Goal: Task Accomplishment & Management: Manage account settings

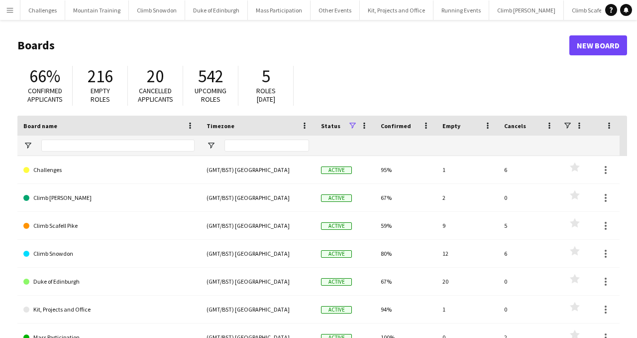
click at [9, 10] on app-icon "Menu" at bounding box center [10, 10] width 8 height 8
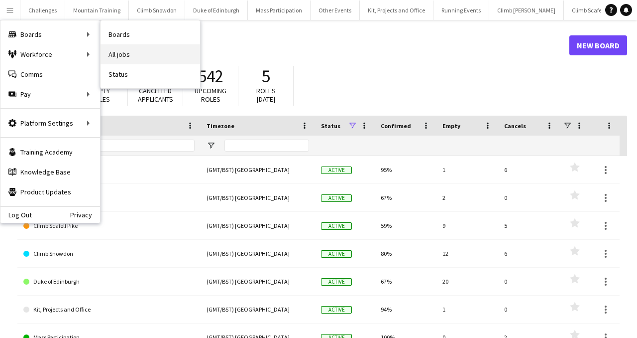
click at [142, 54] on link "All jobs" at bounding box center [151, 54] width 100 height 20
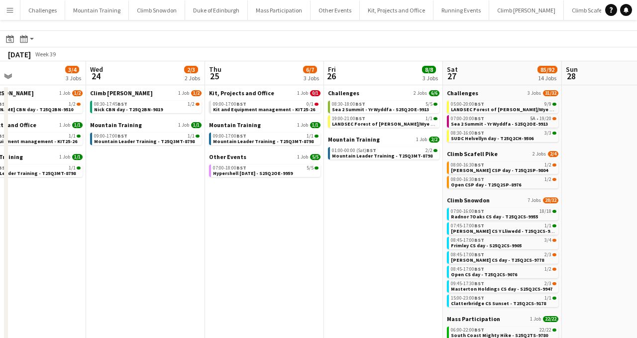
scroll to position [35, 0]
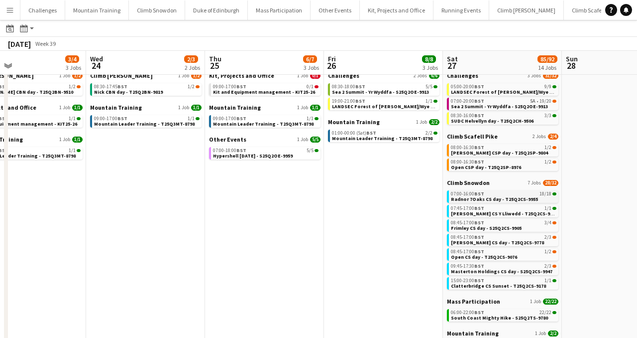
click at [489, 198] on span "Radnor 7Oaks CS day - T25Q2CS-9955" at bounding box center [494, 199] width 87 height 6
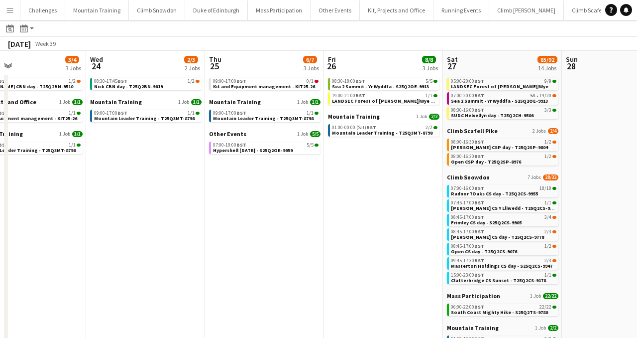
scroll to position [42, 0]
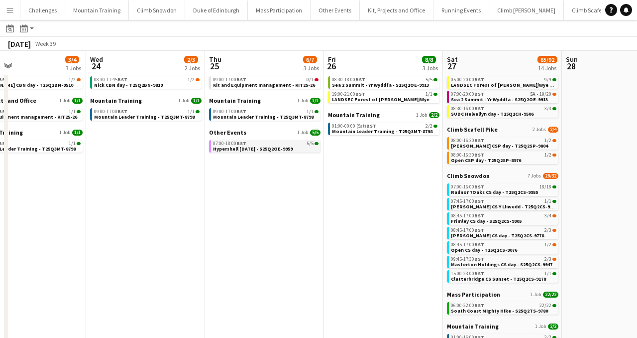
click at [272, 147] on span "Hypershell [DATE] - S25Q2OE-9959" at bounding box center [253, 148] width 80 height 6
click at [507, 94] on div "07:00-20:00 BST 5A • 19/20" at bounding box center [504, 94] width 106 height 5
click at [261, 146] on span "Hypershell Media Day - S25Q2OE-9959" at bounding box center [253, 148] width 80 height 6
click at [492, 96] on span "Sea 2 Summit - Yr Wyddfa - S25Q2OE-9913" at bounding box center [499, 99] width 97 height 6
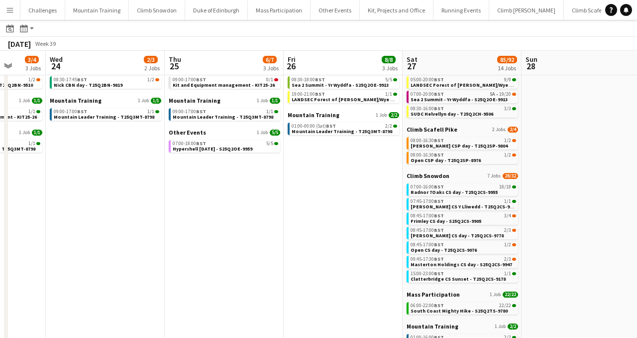
scroll to position [0, 437]
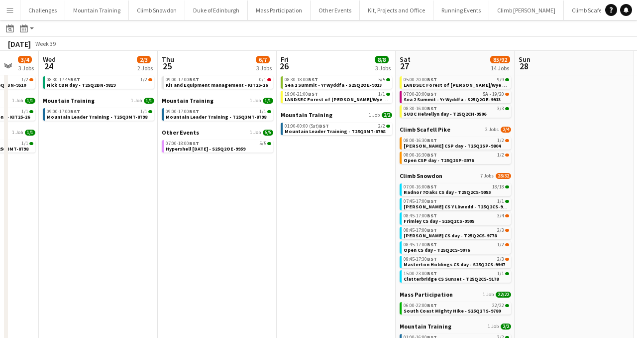
click at [426, 26] on app-toolbar "Date picker SEP 2025 SEP 2025 Monday M Tuesday T Wednesday W Thursday T Friday …" at bounding box center [318, 28] width 637 height 17
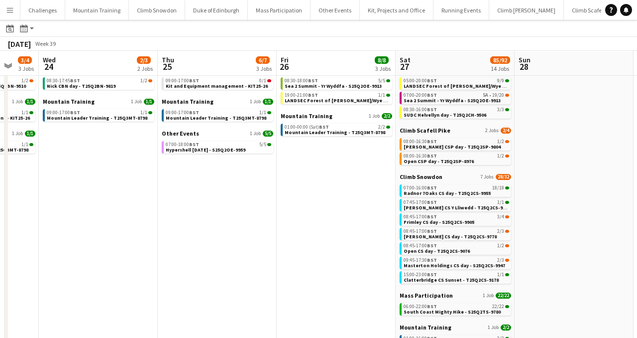
scroll to position [35, 0]
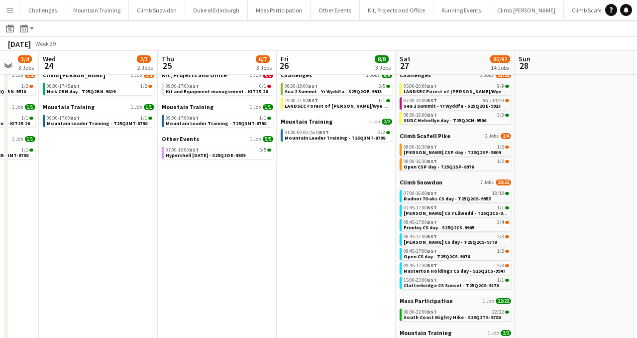
click at [608, 114] on app-date-cell at bounding box center [574, 218] width 119 height 303
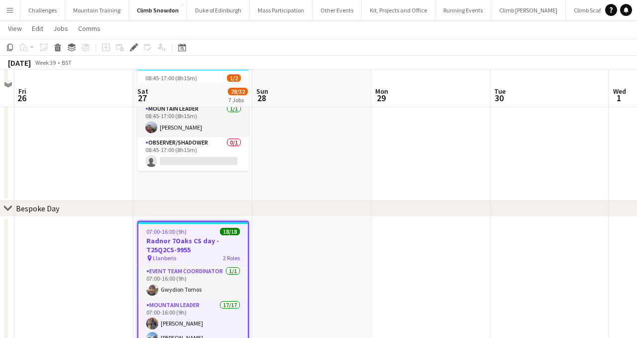
scroll to position [46, 0]
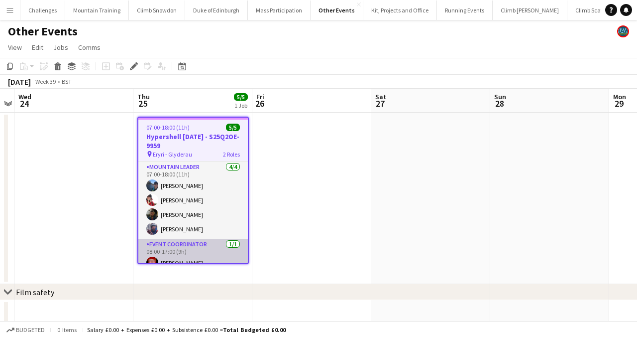
click at [185, 245] on app-card-role "Event Coordinator 1/1 08:00-17:00 (9h) Jason Rawles" at bounding box center [193, 256] width 110 height 34
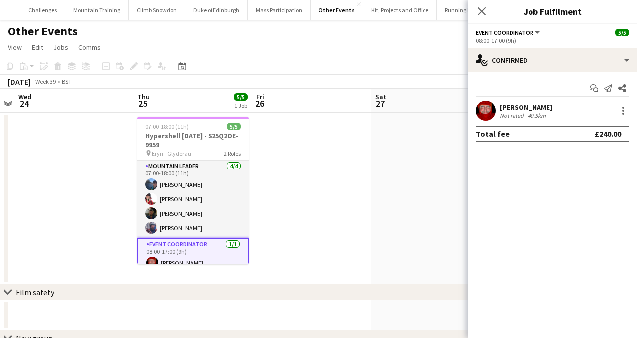
click at [395, 193] on app-date-cell at bounding box center [430, 198] width 119 height 171
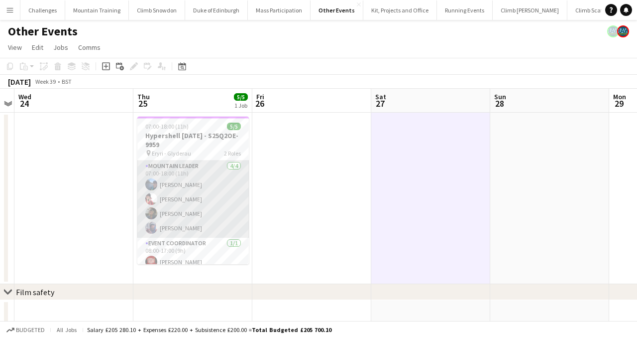
click at [178, 198] on app-card-role "Mountain Leader 4/4 07:00-18:00 (11h) Erin McLeod Sonia Williams Ieuan Belshaw …" at bounding box center [193, 198] width 112 height 77
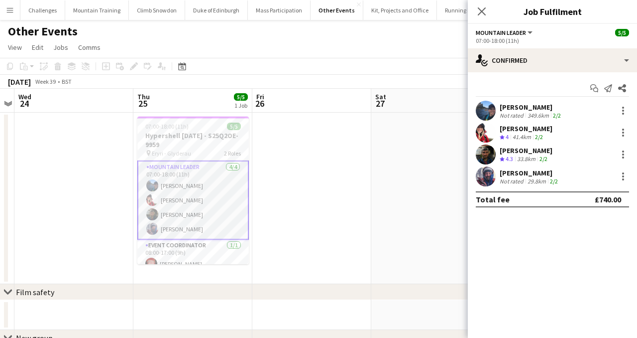
click at [527, 128] on div "[PERSON_NAME]" at bounding box center [526, 128] width 53 height 9
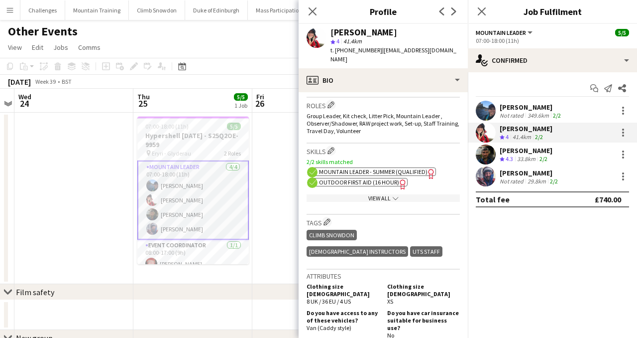
scroll to position [317, 0]
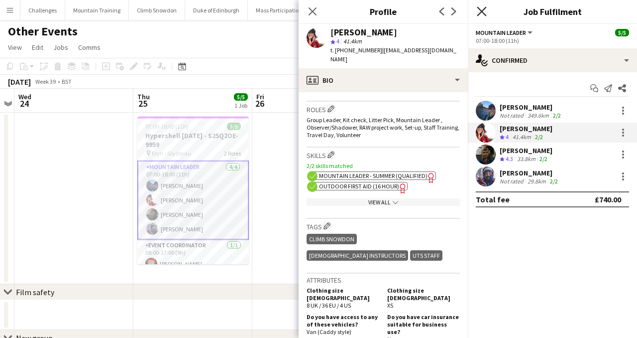
click at [480, 9] on icon at bounding box center [481, 10] width 9 height 9
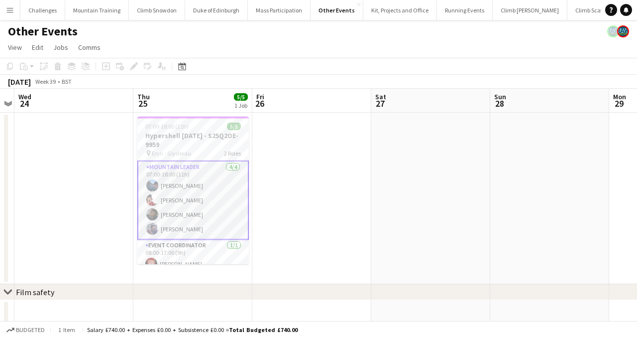
click at [176, 219] on app-card-role "Mountain Leader 4/4 07:00-18:00 (11h) Erin McLeod Sonia Williams Ieuan Belshaw …" at bounding box center [193, 199] width 112 height 79
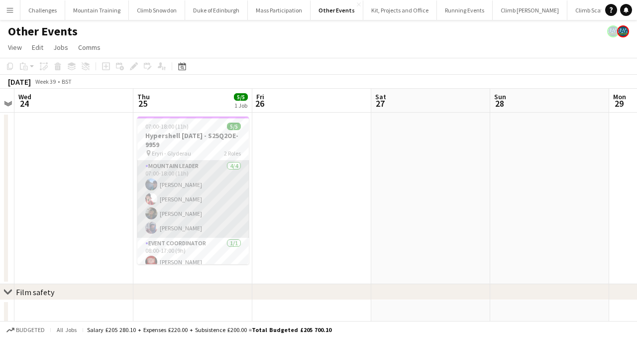
click at [192, 214] on app-card-role "Mountain Leader 4/4 07:00-18:00 (11h) Erin McLeod Sonia Williams Ieuan Belshaw …" at bounding box center [193, 198] width 112 height 77
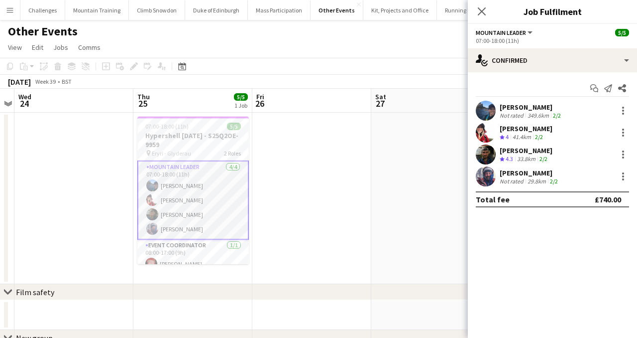
click at [527, 149] on div "[PERSON_NAME]" at bounding box center [526, 150] width 53 height 9
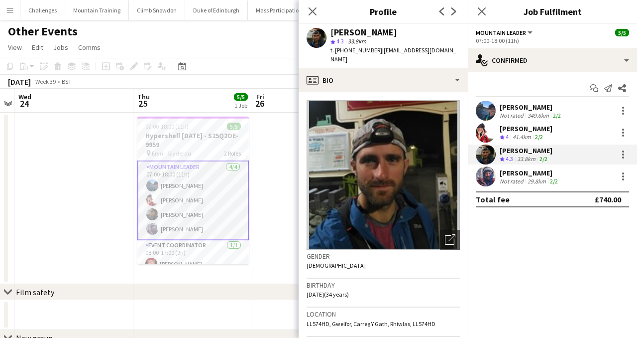
scroll to position [45, 0]
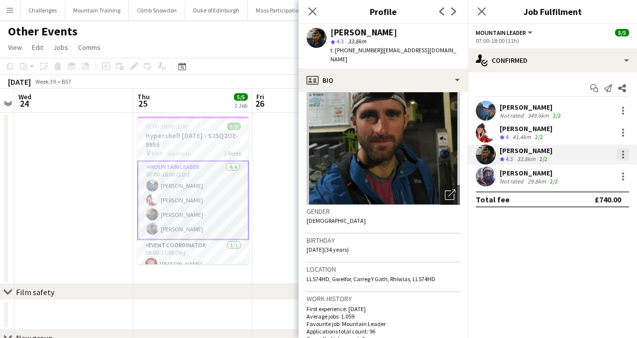
click at [624, 152] on div at bounding box center [623, 154] width 12 height 12
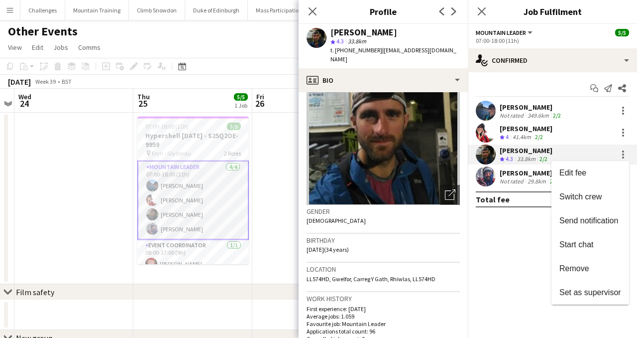
click at [518, 264] on div at bounding box center [318, 169] width 637 height 338
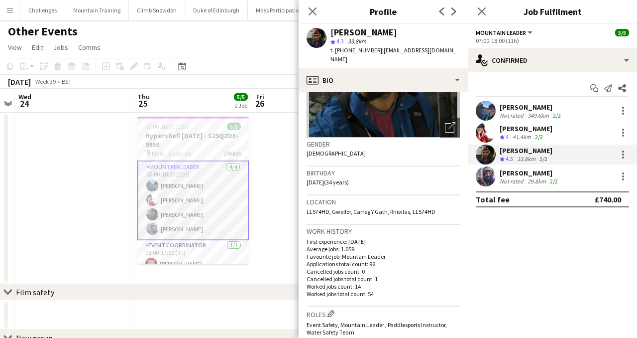
scroll to position [0, 0]
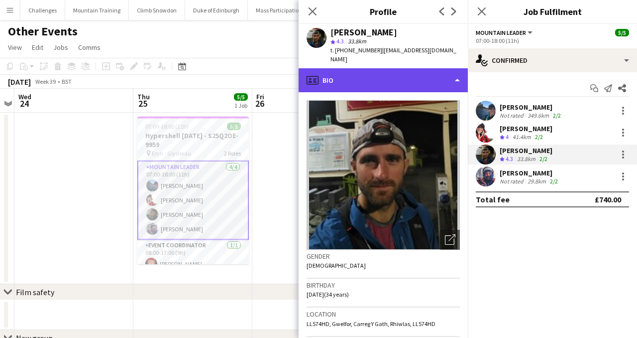
click at [454, 71] on div "profile Bio" at bounding box center [383, 80] width 169 height 24
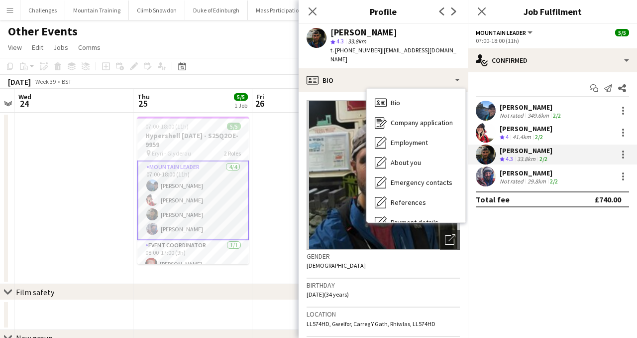
click at [549, 253] on mat-expansion-panel "check Confirmed Start chat Send notification Share Erin McLeod Not rated 349.6k…" at bounding box center [552, 204] width 169 height 265
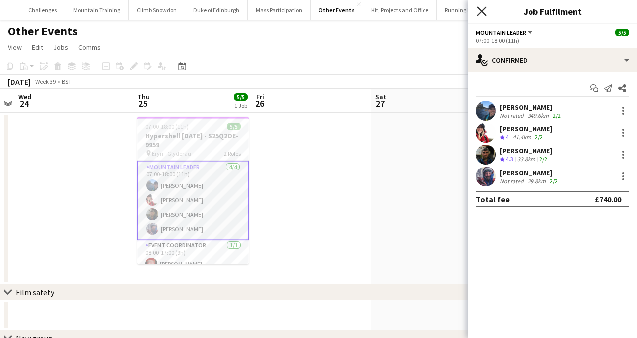
click at [480, 8] on icon "Close pop-in" at bounding box center [481, 10] width 9 height 9
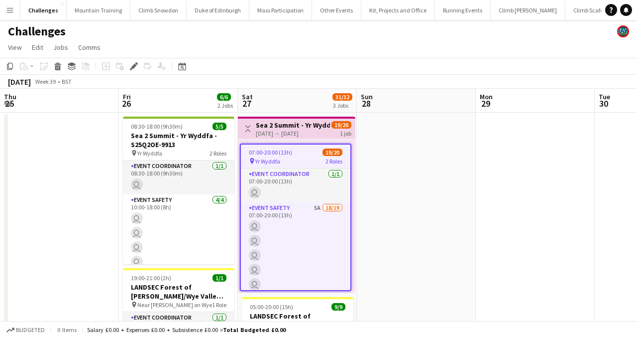
scroll to position [0, 343]
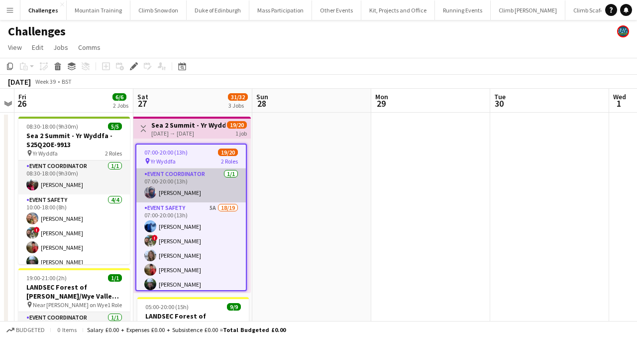
click at [167, 193] on app-card-role "Event Coordinator 1/1 07:00-20:00 (13h) Luca Celano" at bounding box center [191, 185] width 110 height 34
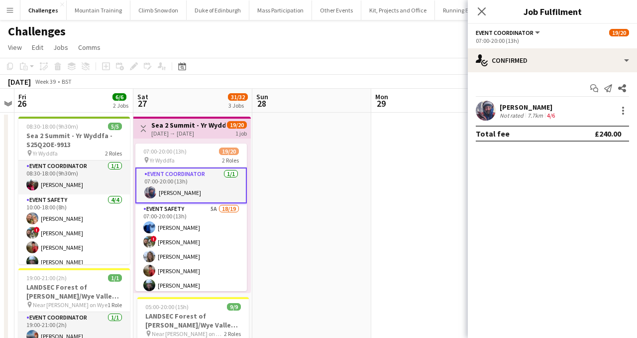
click at [541, 110] on div "Luca Celano" at bounding box center [528, 107] width 57 height 9
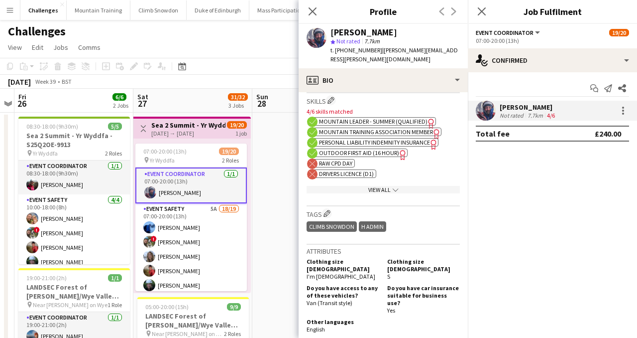
scroll to position [410, 0]
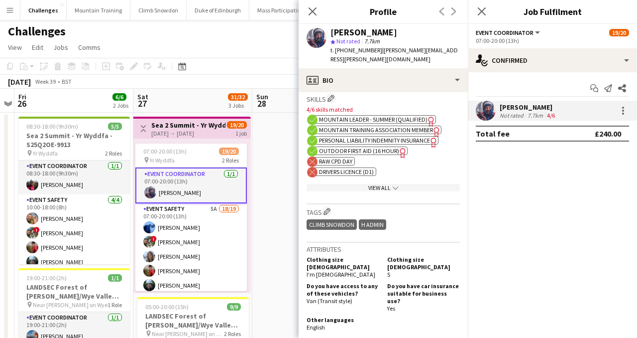
click at [271, 223] on app-date-cell at bounding box center [311, 344] width 119 height 463
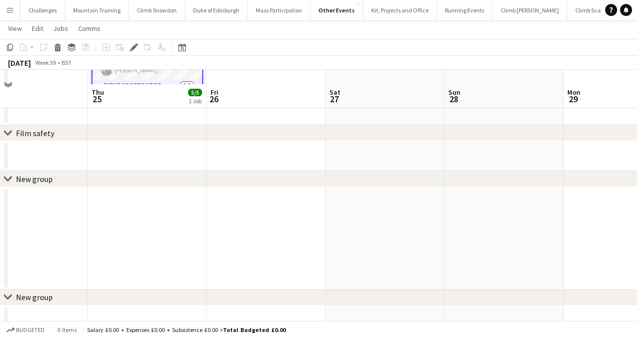
scroll to position [172, 0]
